Goal: Task Accomplishment & Management: Manage account settings

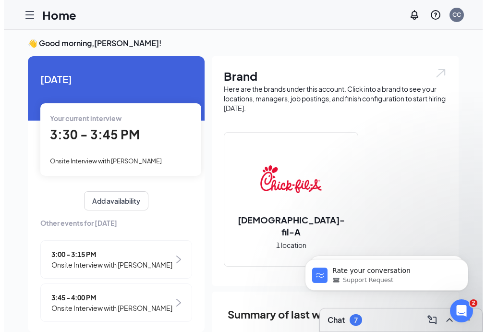
scroll to position [7, 0]
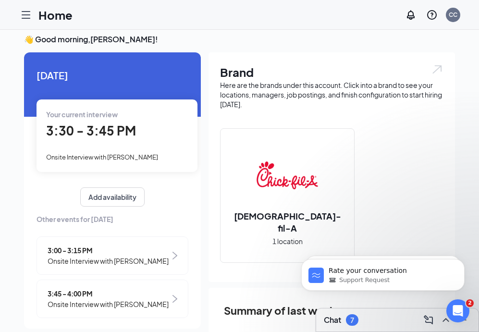
click at [125, 158] on span "Onsite Interview with [PERSON_NAME]" at bounding box center [102, 157] width 112 height 8
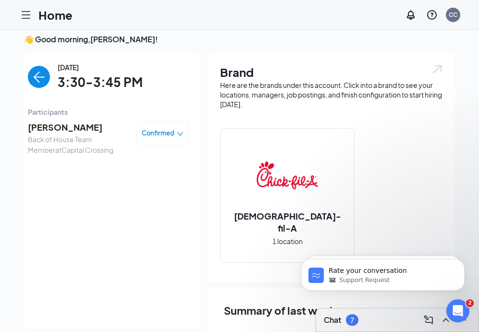
click at [54, 122] on span "[PERSON_NAME]" at bounding box center [78, 126] width 101 height 13
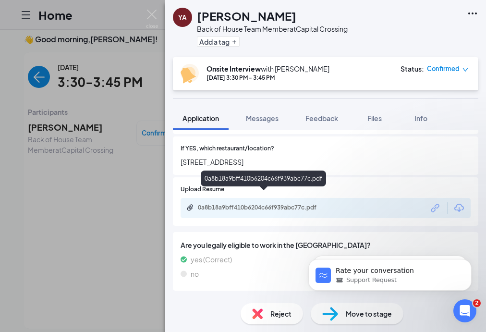
scroll to position [320, 0]
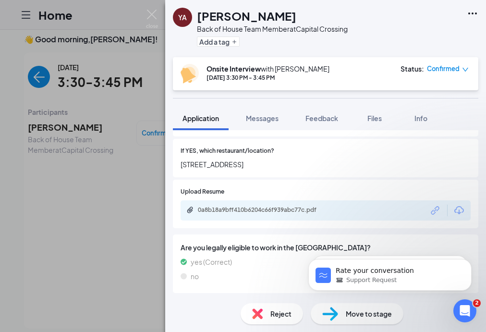
click at [216, 190] on div "Upload Resume 0a8b18a9bff410b6204c66f939abc77c.pdf" at bounding box center [325, 203] width 290 height 33
click at [216, 210] on div "0a8b18a9bff410b6204c66f939abc77c.pdf" at bounding box center [325, 210] width 290 height 20
click at [217, 208] on div "0a8b18a9bff410b6204c66f939abc77c.pdf" at bounding box center [325, 210] width 290 height 20
click at [218, 206] on div "0a8b18a9bff410b6204c66f939abc77c.pdf" at bounding box center [265, 210] width 134 height 8
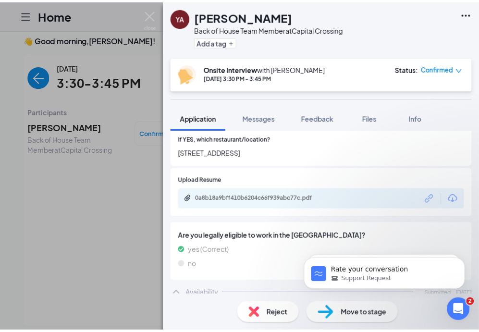
scroll to position [333, 0]
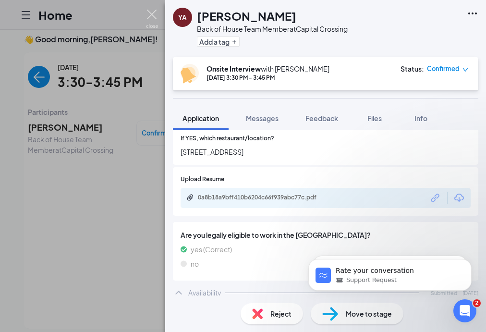
click at [152, 14] on img at bounding box center [152, 19] width 12 height 19
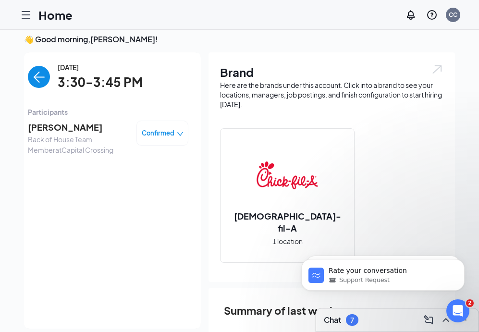
click at [132, 95] on div "[DATE] 3:30-3:45 PM Participants [PERSON_NAME] Back of House Team Member at [GE…" at bounding box center [108, 190] width 160 height 257
click at [29, 76] on img "back-button" at bounding box center [39, 77] width 22 height 22
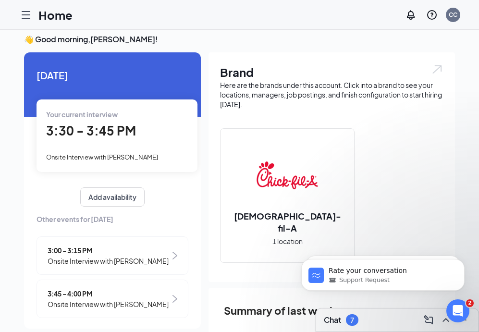
scroll to position [20, 0]
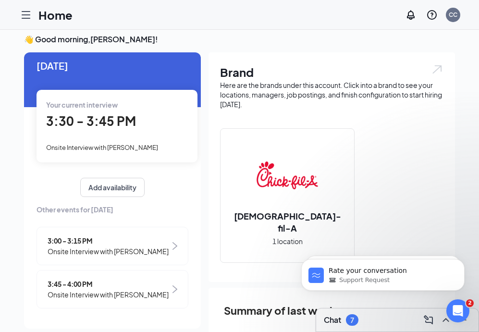
click at [109, 289] on span "Onsite Interview with [PERSON_NAME]" at bounding box center [108, 294] width 121 height 11
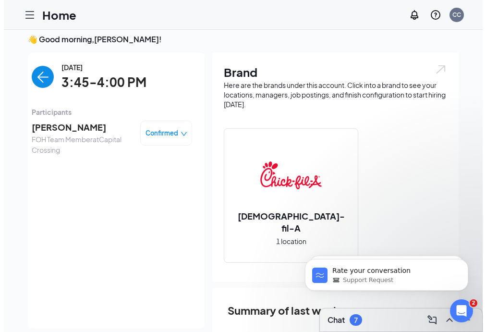
scroll to position [5, 0]
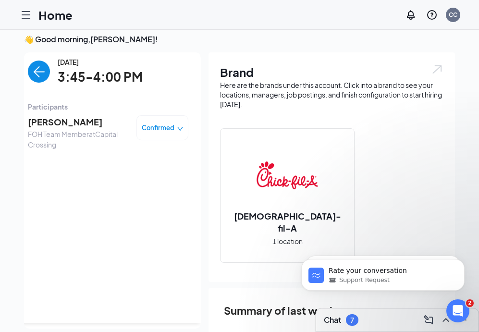
click at [43, 122] on span "[PERSON_NAME]" at bounding box center [78, 121] width 101 height 13
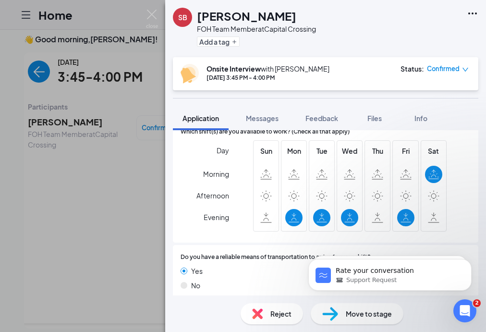
scroll to position [626, 0]
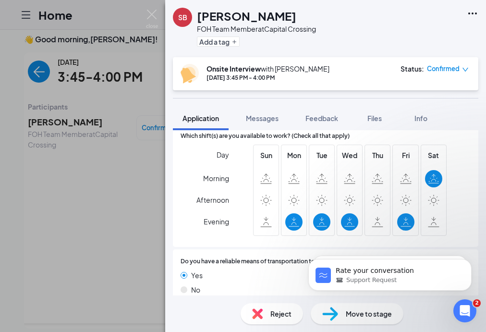
click at [451, 154] on div "Day Morning Afternoon Evening Sun Mon Tue Wed Thu Fri Sat" at bounding box center [325, 191] width 290 height 95
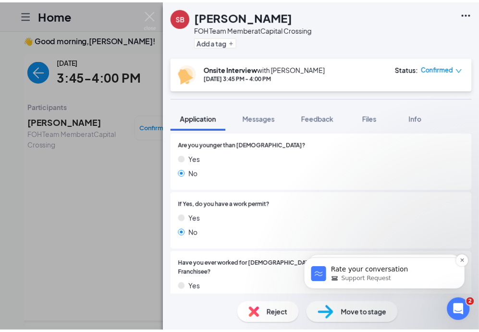
scroll to position [0, 0]
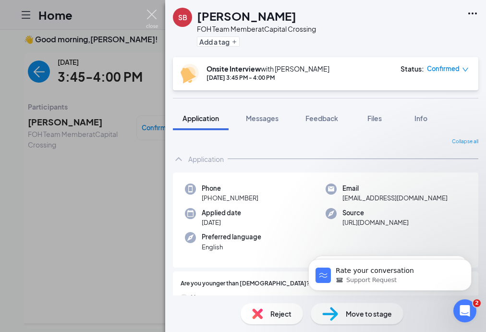
click at [148, 15] on img at bounding box center [152, 19] width 12 height 19
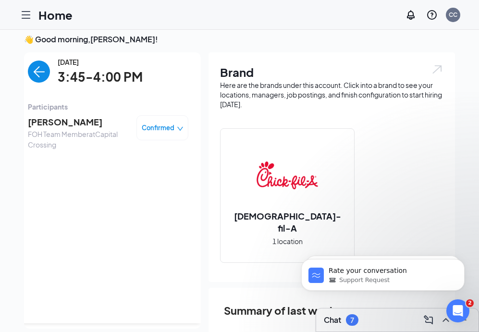
click at [36, 71] on img "back-button" at bounding box center [39, 71] width 22 height 22
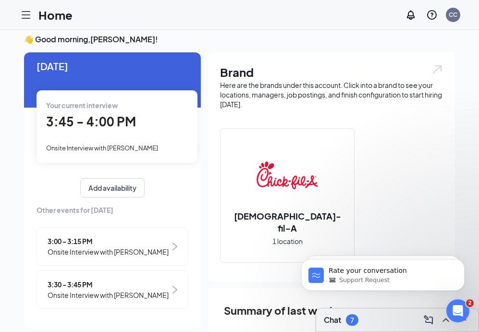
scroll to position [9, 0]
